Goal: Information Seeking & Learning: Check status

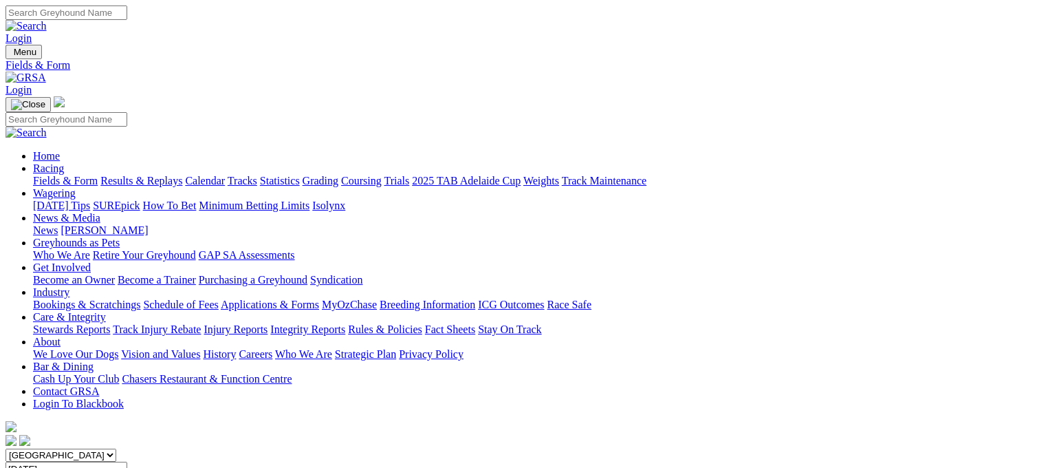
click at [127, 462] on input "[DATE]" at bounding box center [67, 469] width 122 height 14
type input "[DATE]"
click at [116, 449] on select "[GEOGRAPHIC_DATA] [GEOGRAPHIC_DATA] [GEOGRAPHIC_DATA] [GEOGRAPHIC_DATA] [GEOGRA…" at bounding box center [61, 455] width 111 height 13
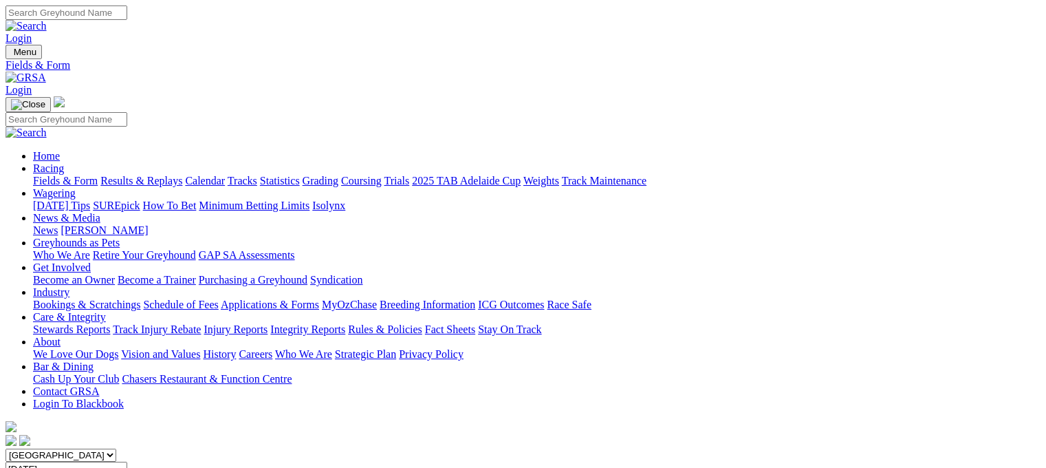
select select "SA"
click at [92, 449] on select "[GEOGRAPHIC_DATA] [GEOGRAPHIC_DATA] [GEOGRAPHIC_DATA] [GEOGRAPHIC_DATA] [GEOGRA…" at bounding box center [61, 455] width 111 height 13
click at [182, 175] on link "Results & Replays" at bounding box center [141, 181] width 82 height 12
click at [127, 462] on input "Select date" at bounding box center [67, 469] width 122 height 14
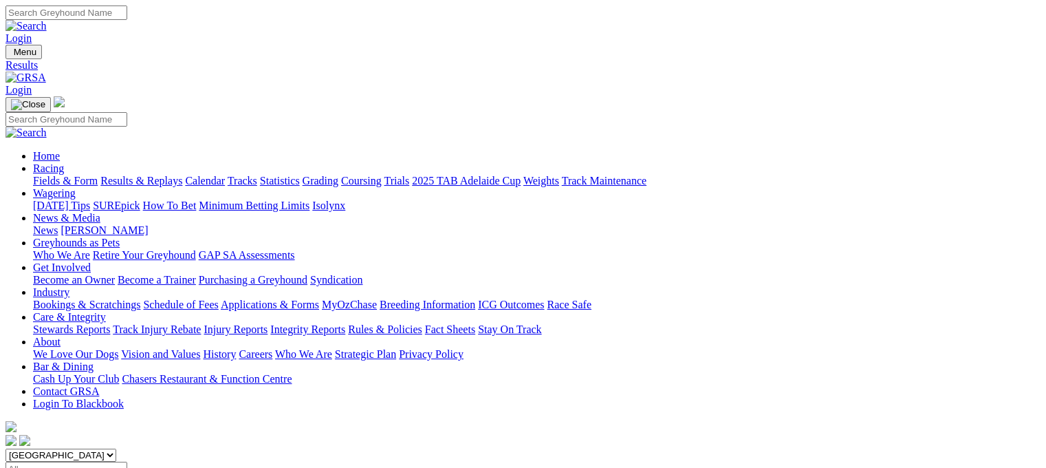
type input "Monday, 14 Jul 2025"
click at [127, 462] on input "Monday, 14 Jul 2025" at bounding box center [67, 469] width 122 height 14
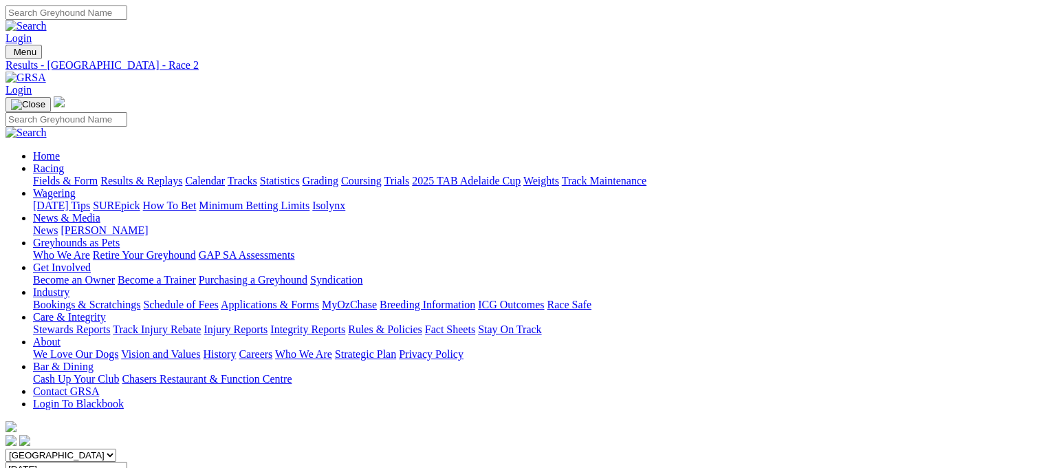
type input "[DATE]"
